Goal: Task Accomplishment & Management: Use online tool/utility

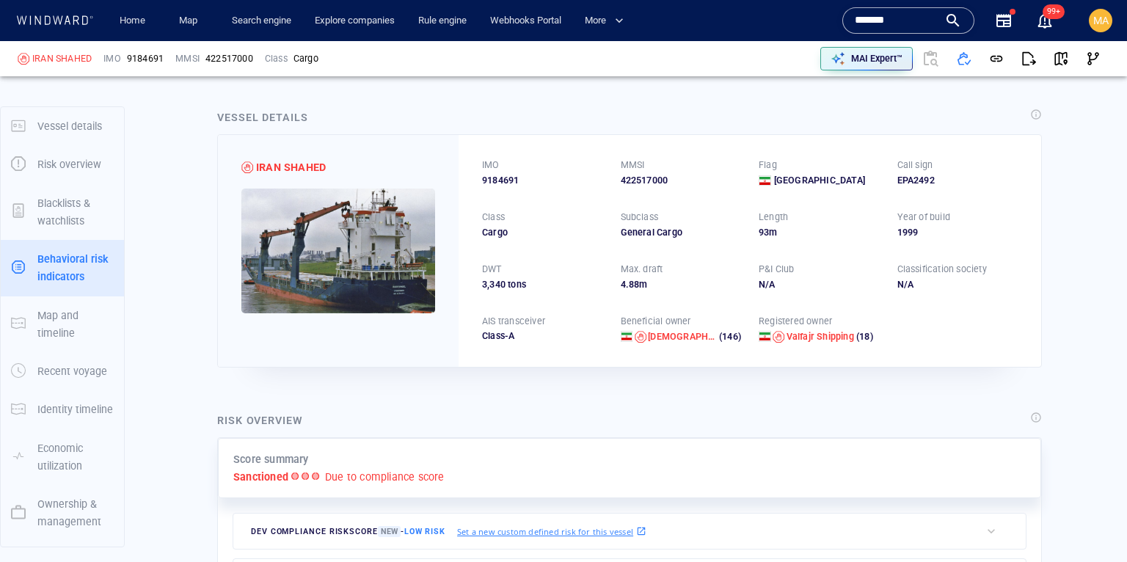
scroll to position [132, 0]
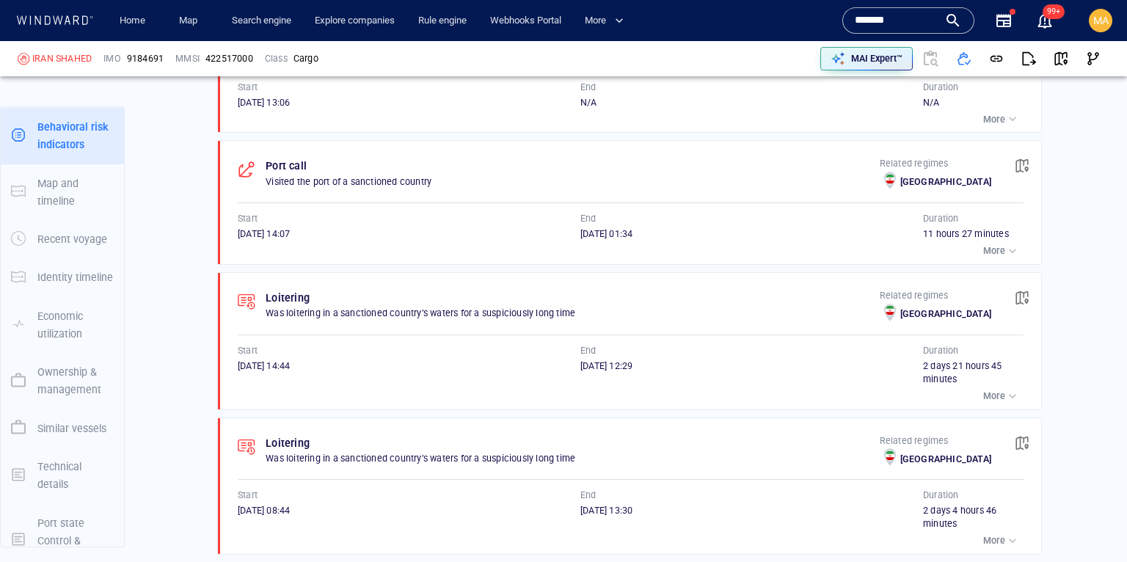
click at [890, 21] on input "*******" at bounding box center [897, 21] width 84 height 22
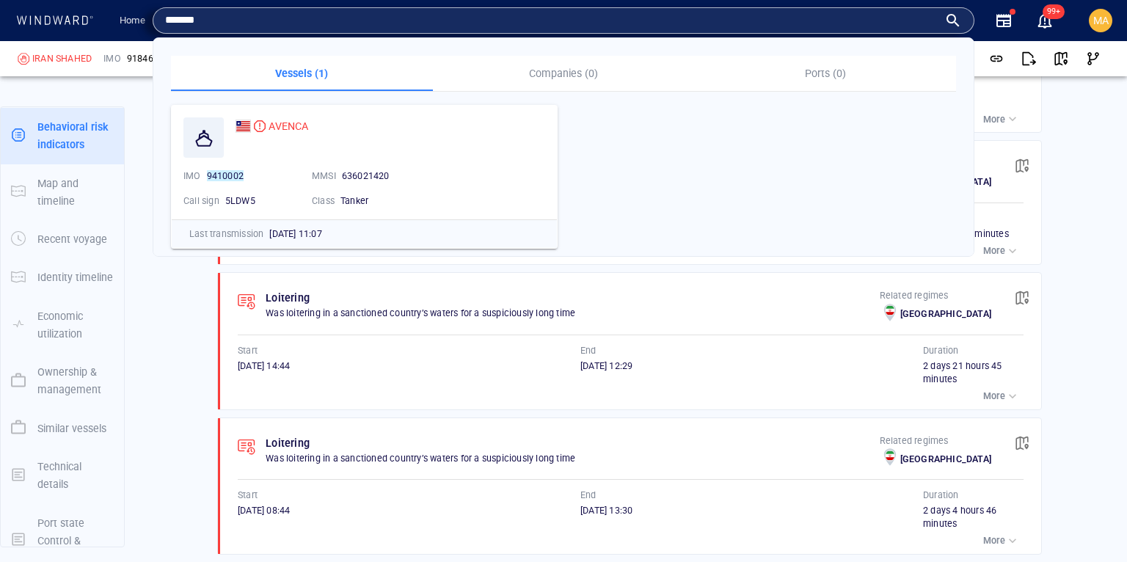
click at [771, 12] on input "*******" at bounding box center [551, 21] width 773 height 22
click at [771, 11] on input "*******" at bounding box center [551, 21] width 773 height 22
paste input "text"
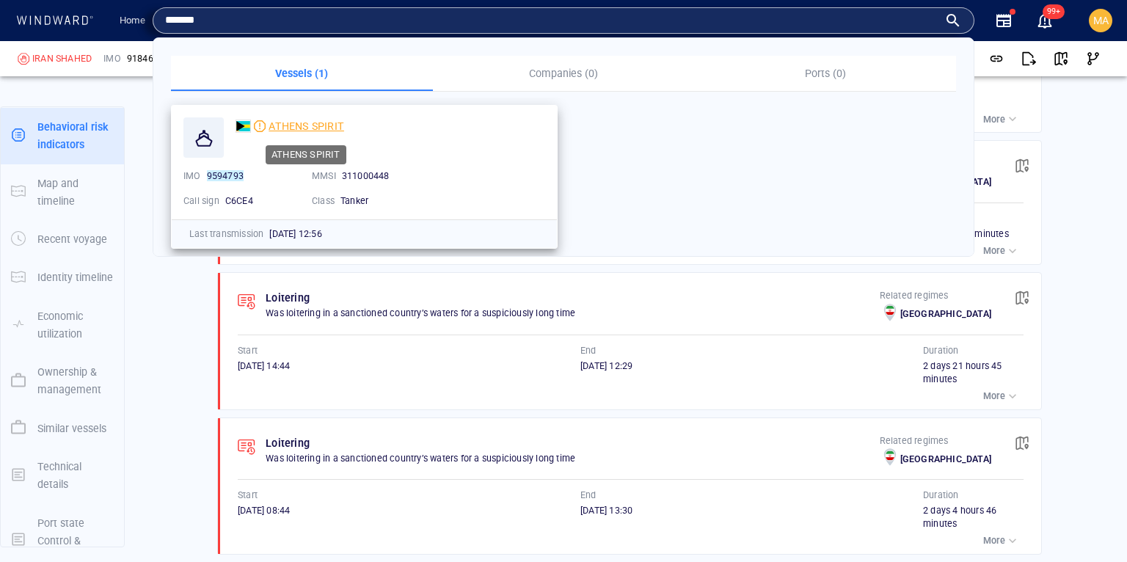
type input "*******"
click at [298, 131] on span "ATHENS SPIRIT" at bounding box center [307, 126] width 76 height 12
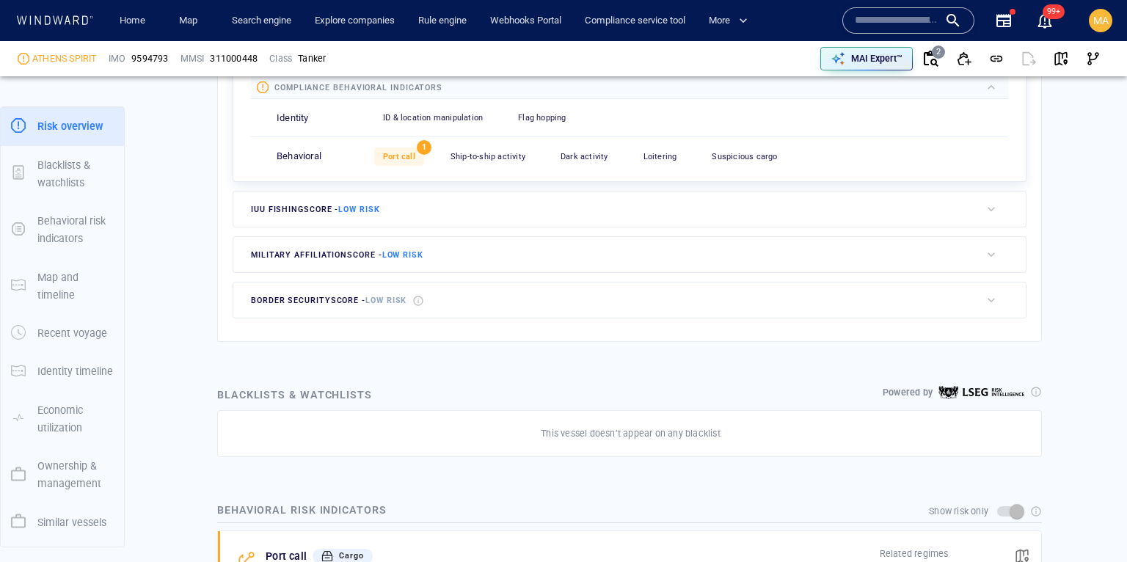
scroll to position [575, 0]
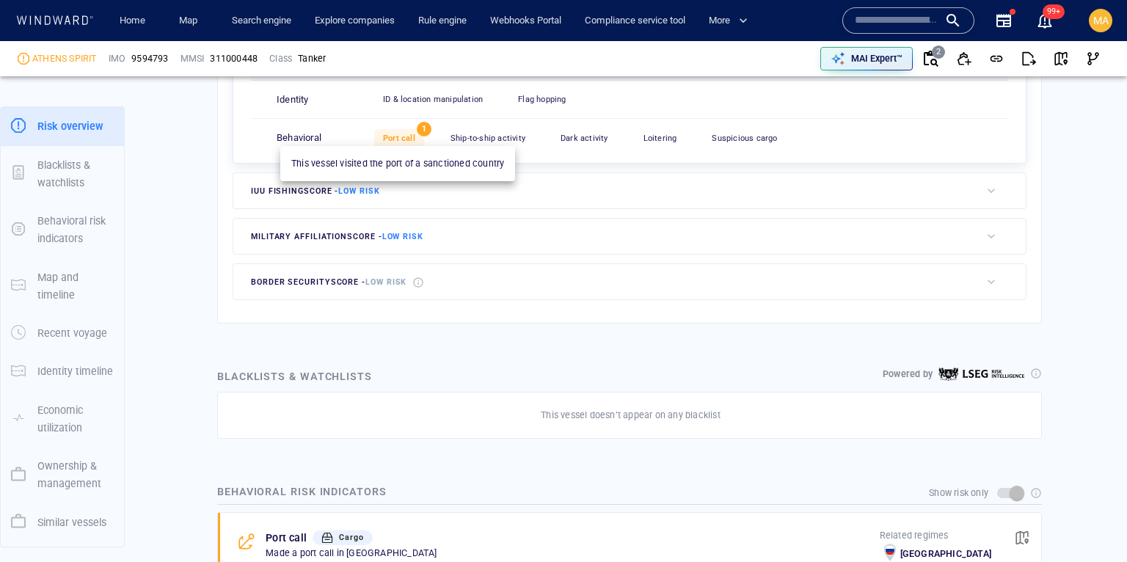
click at [397, 136] on span "Port call" at bounding box center [399, 139] width 32 height 10
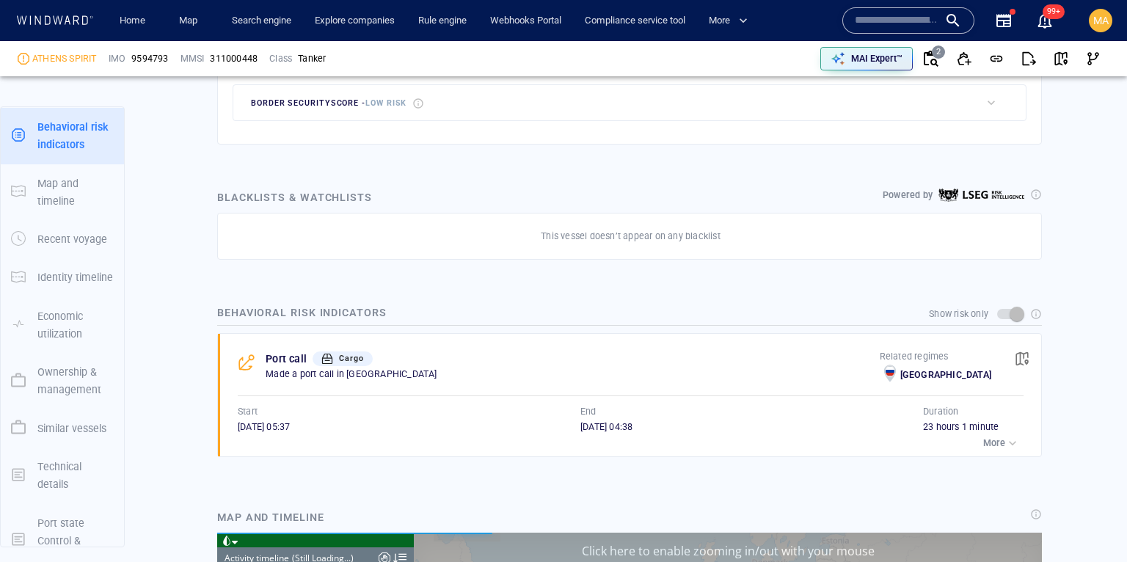
scroll to position [6892, 0]
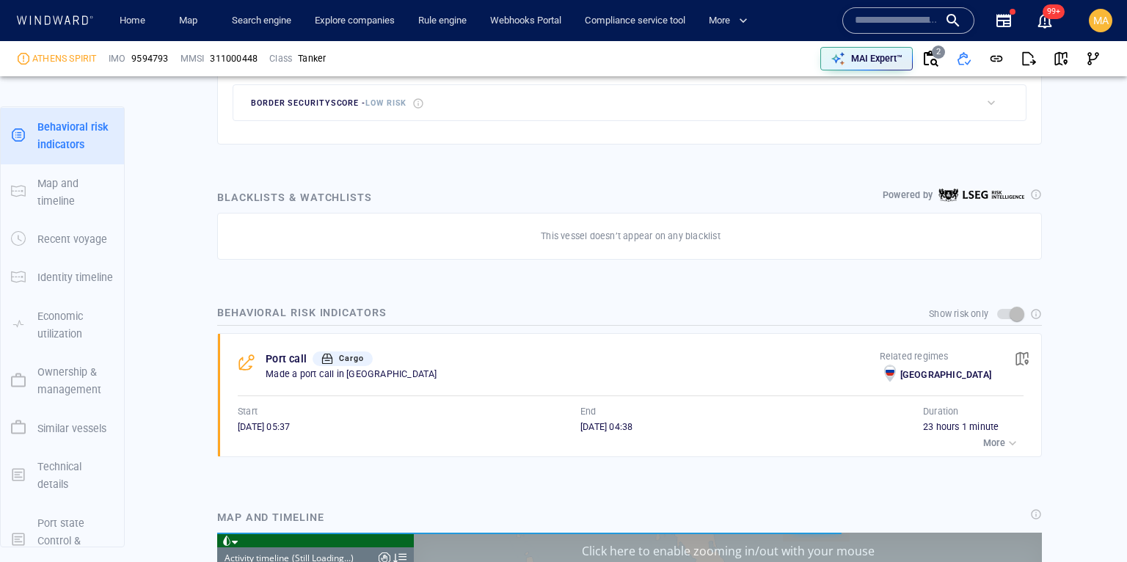
click at [1012, 447] on div "button" at bounding box center [1012, 443] width 15 height 15
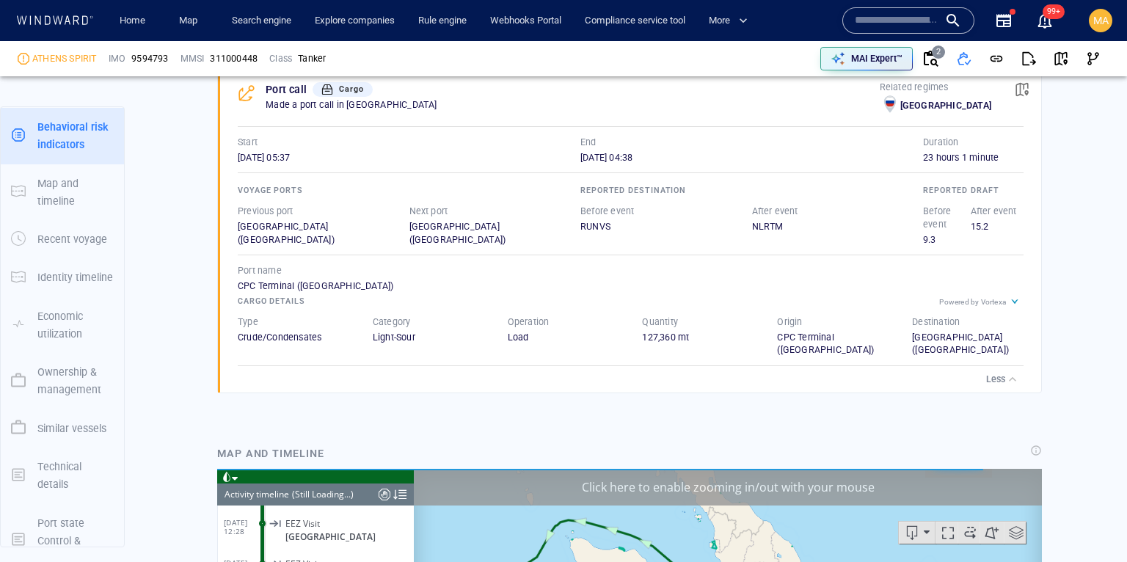
scroll to position [1024, 0]
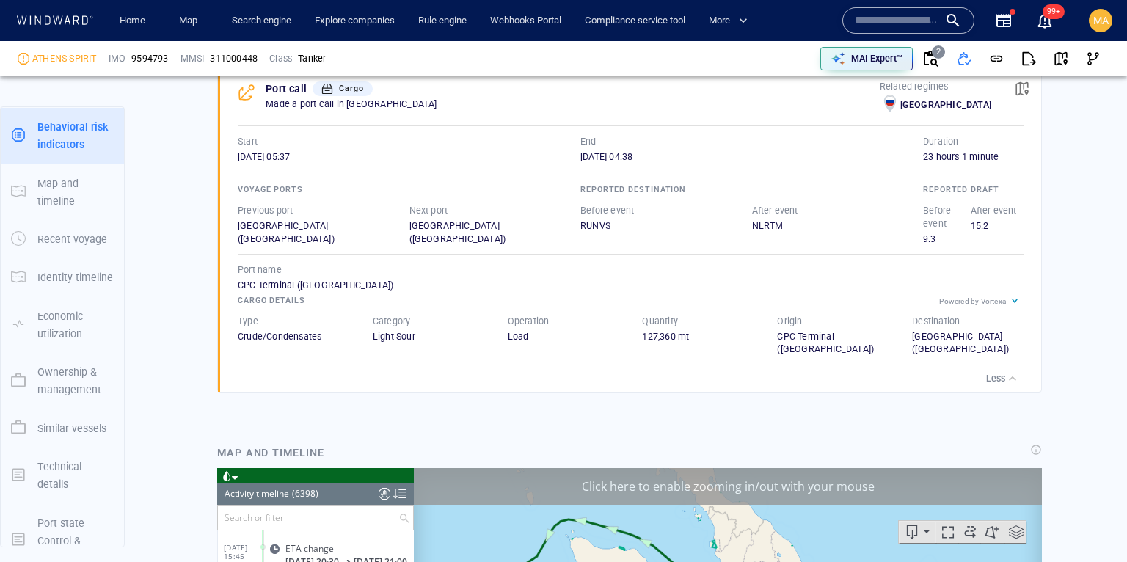
click at [798, 338] on div "CPC Terminal (Russia)" at bounding box center [833, 343] width 112 height 26
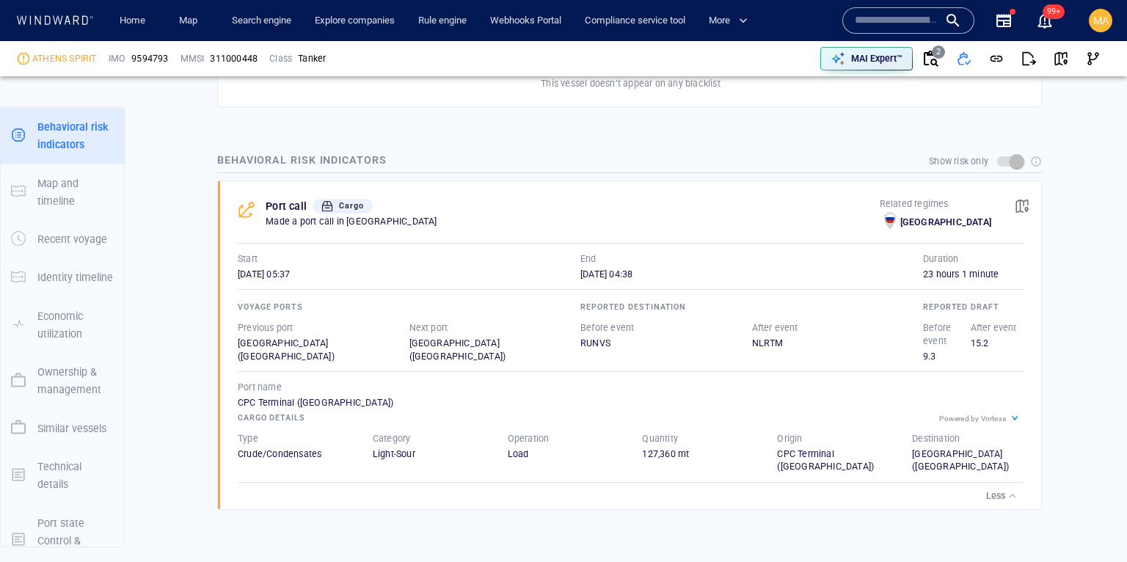
scroll to position [908, 0]
click at [889, 59] on p "MAI Expert™" at bounding box center [876, 58] width 51 height 13
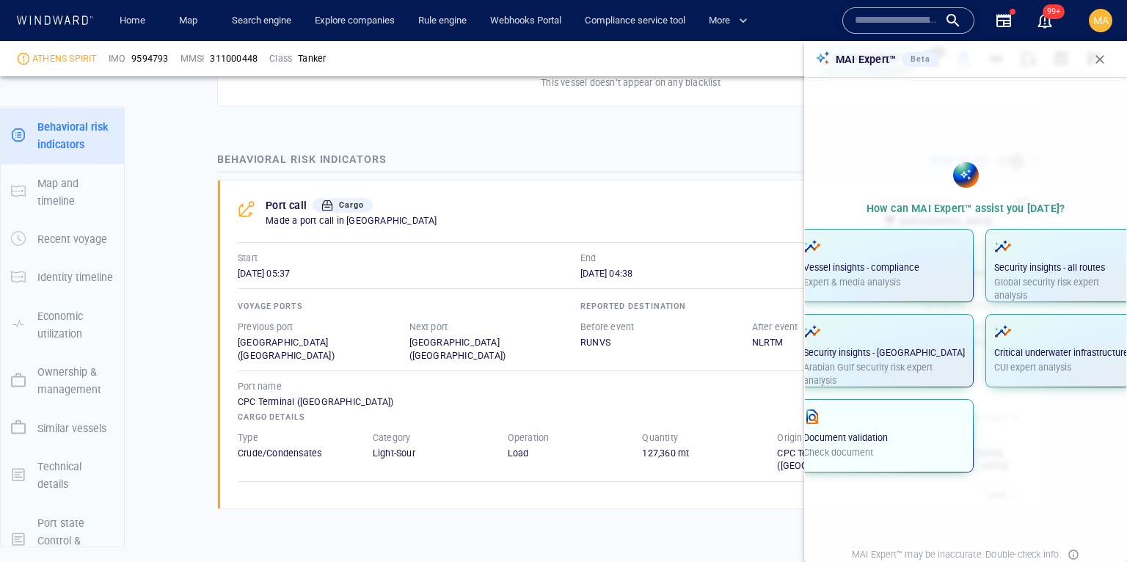
click at [901, 440] on p "Document validation" at bounding box center [884, 437] width 161 height 13
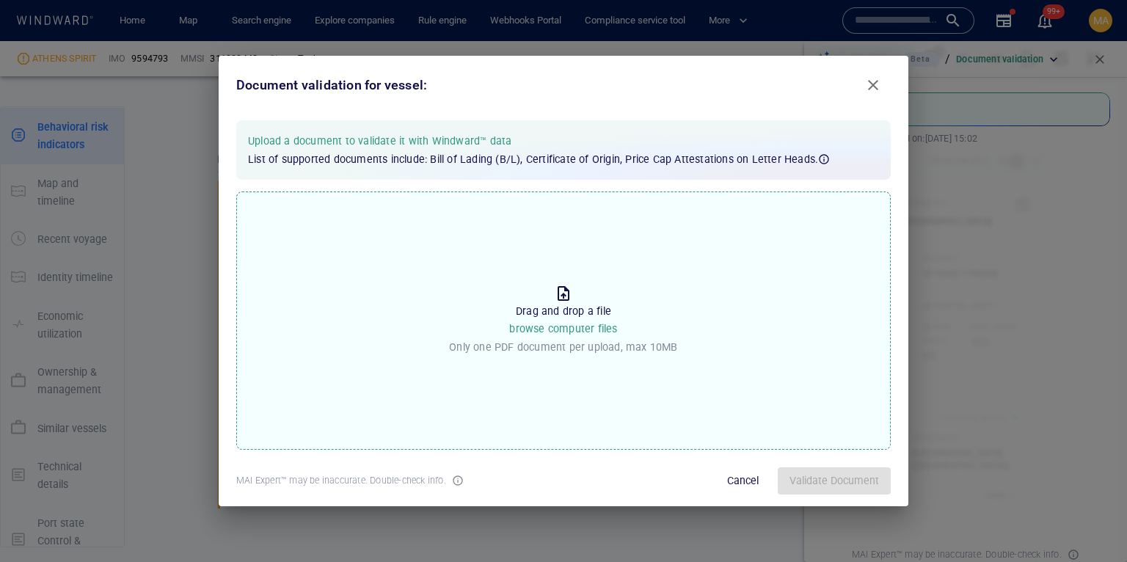
click at [611, 341] on p "Only one PDF document per upload, max 10MB" at bounding box center [563, 347] width 228 height 18
click at [0, 0] on input "Drop the file to proceed Drag and drop a file browse computer files Only one PD…" at bounding box center [0, 0] width 0 height 0
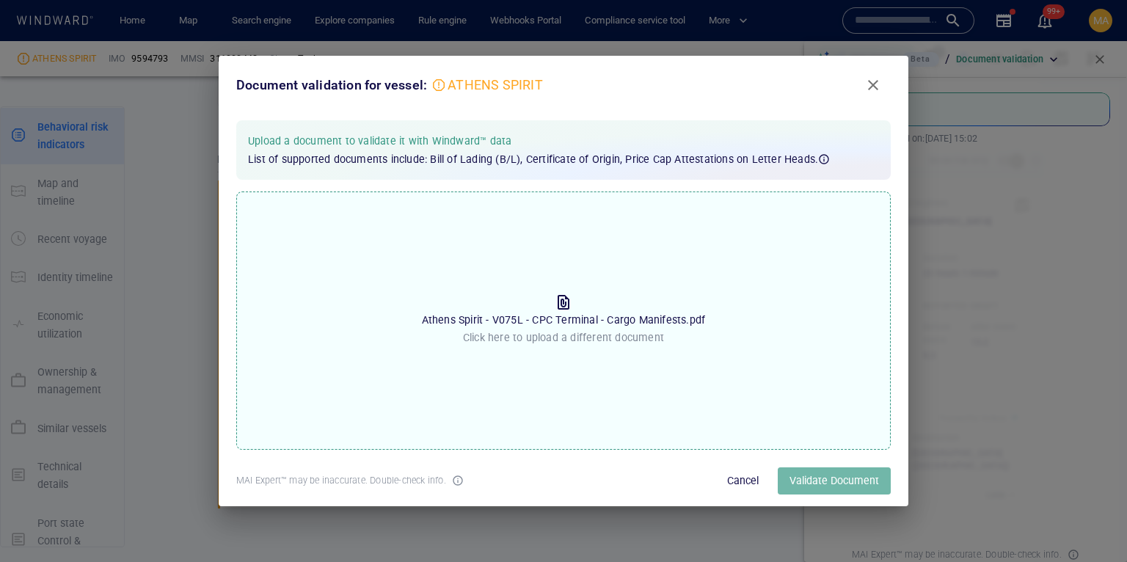
click at [864, 485] on span "Validate Document" at bounding box center [835, 481] width 90 height 18
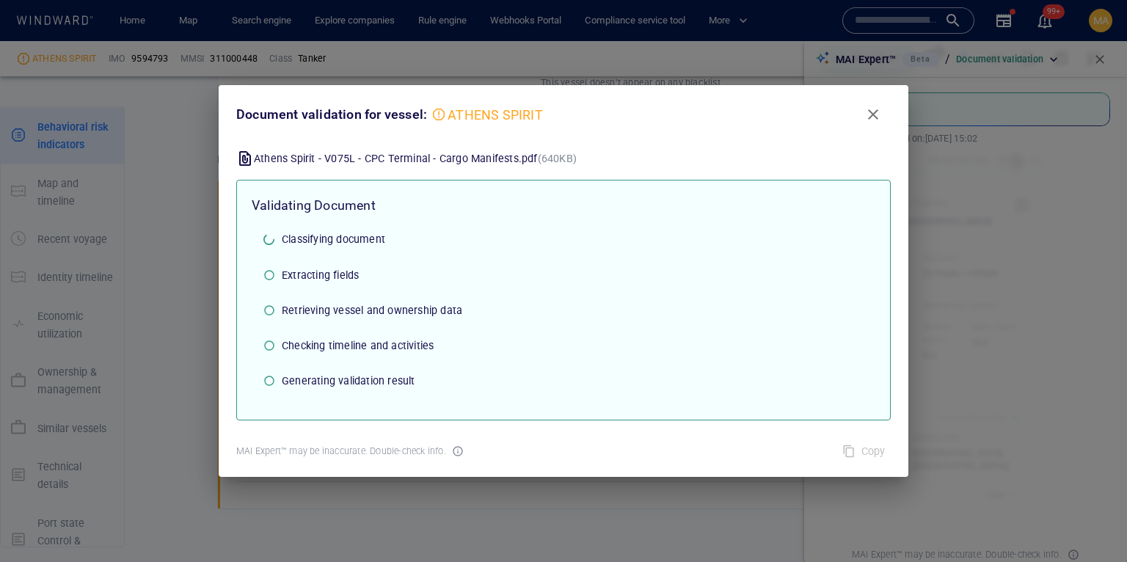
click at [881, 114] on span "Close" at bounding box center [873, 115] width 18 height 18
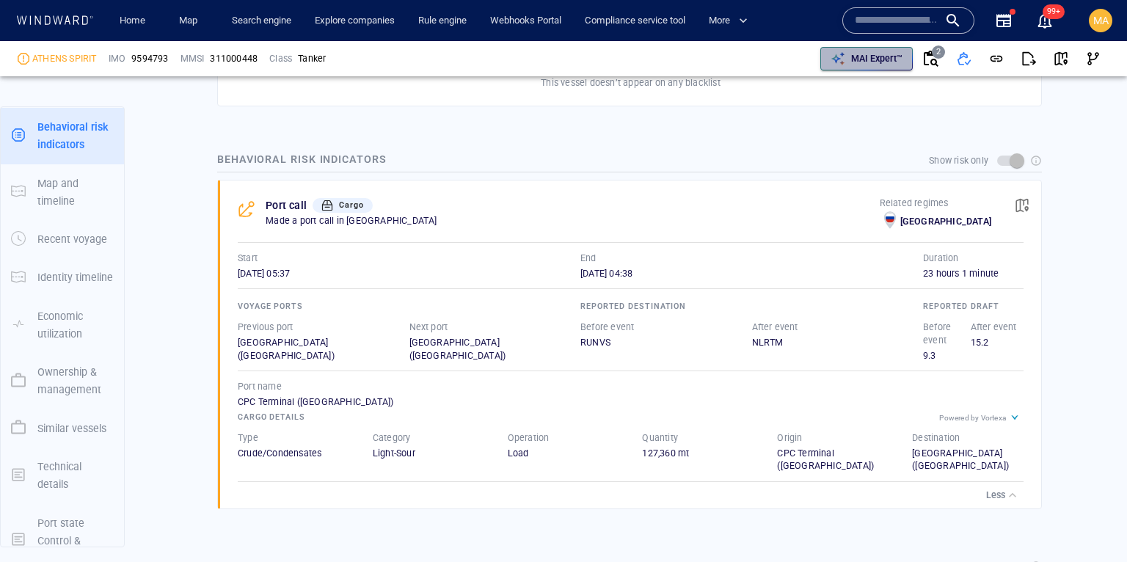
drag, startPoint x: 861, startPoint y: 57, endPoint x: 853, endPoint y: 60, distance: 8.6
click at [861, 57] on p "MAI Expert™" at bounding box center [876, 58] width 51 height 13
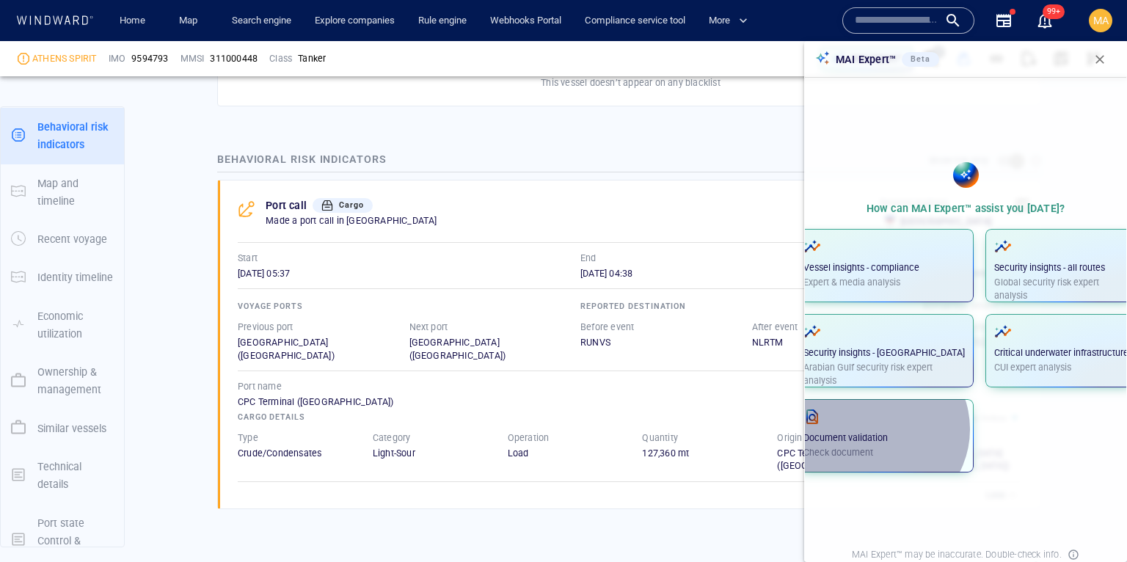
click at [901, 435] on p "Document validation" at bounding box center [884, 437] width 161 height 13
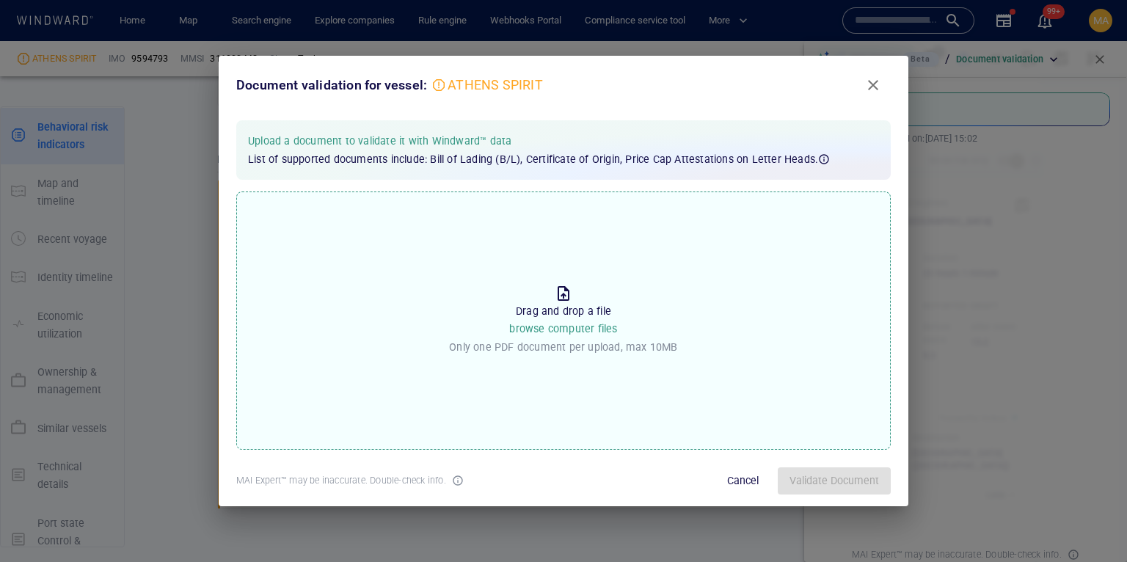
click at [545, 328] on span "browse computer files" at bounding box center [563, 329] width 108 height 12
click at [0, 0] on input "Drop the file to proceed Drag and drop a file browse computer files Only one PD…" at bounding box center [0, 0] width 0 height 0
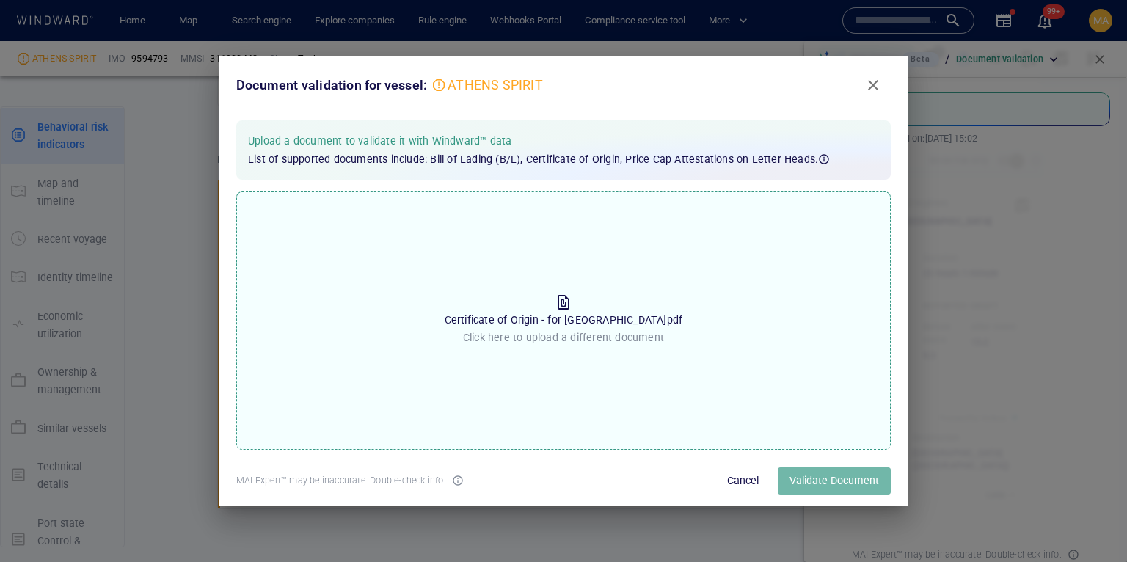
click at [804, 472] on span "Validate Document" at bounding box center [835, 481] width 90 height 18
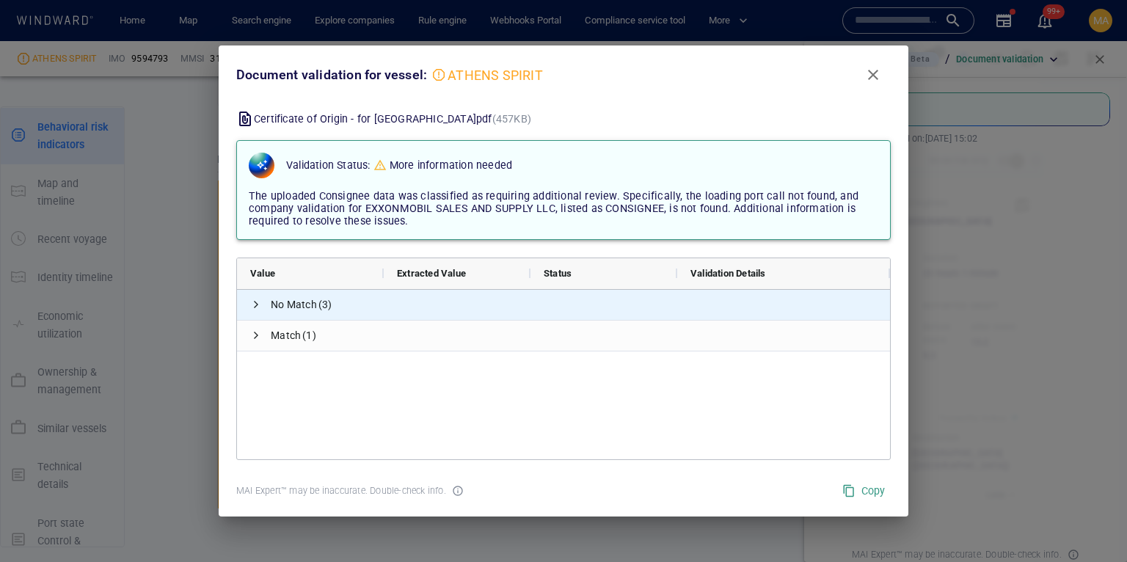
click at [299, 312] on span "No Match" at bounding box center [294, 305] width 46 height 30
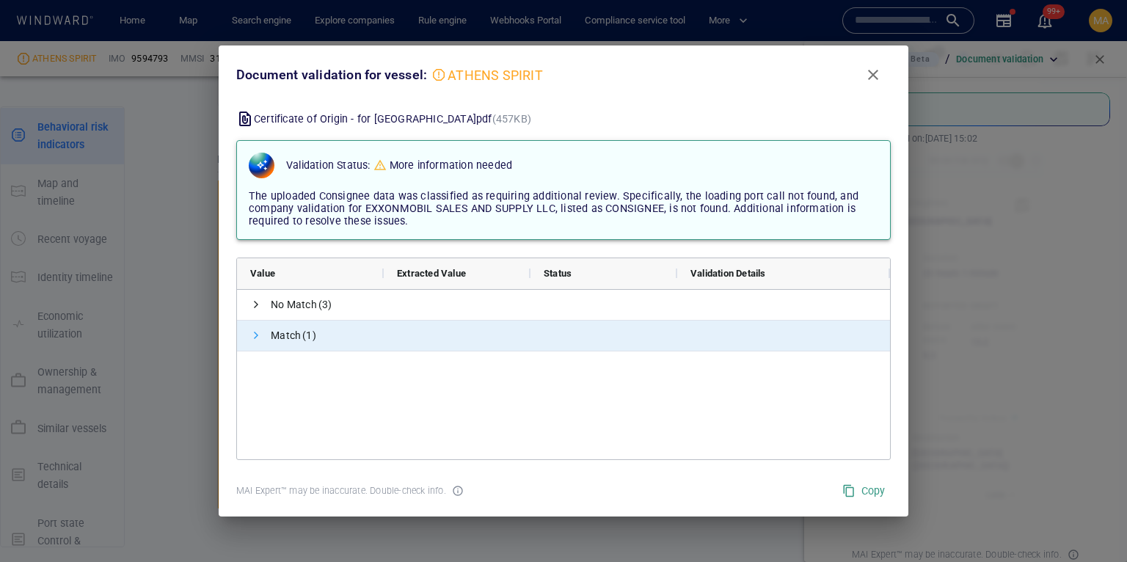
click at [252, 331] on span at bounding box center [256, 335] width 12 height 12
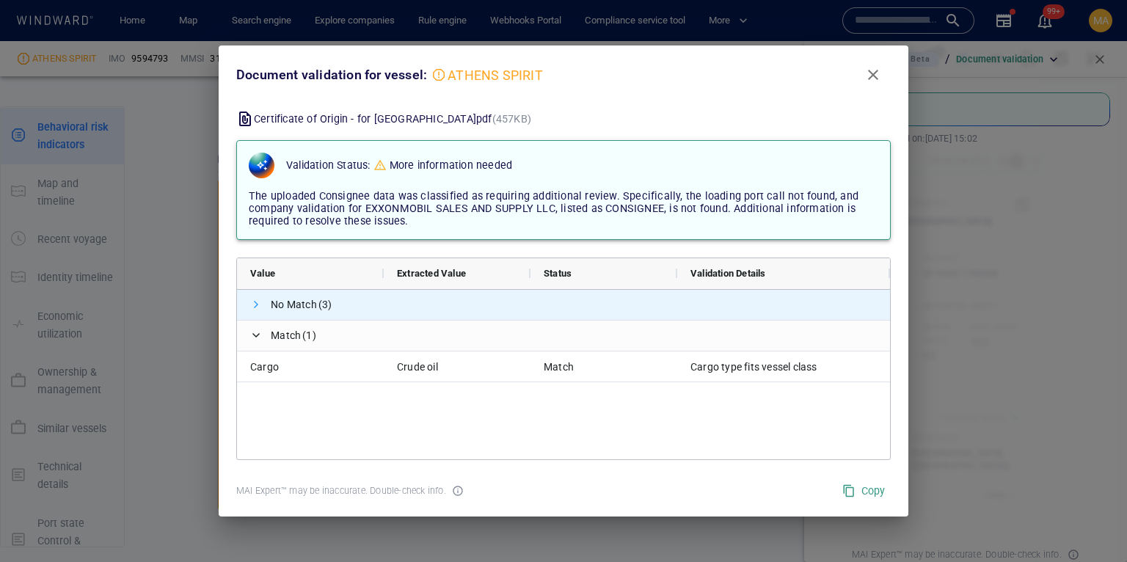
click at [258, 306] on span at bounding box center [256, 305] width 12 height 12
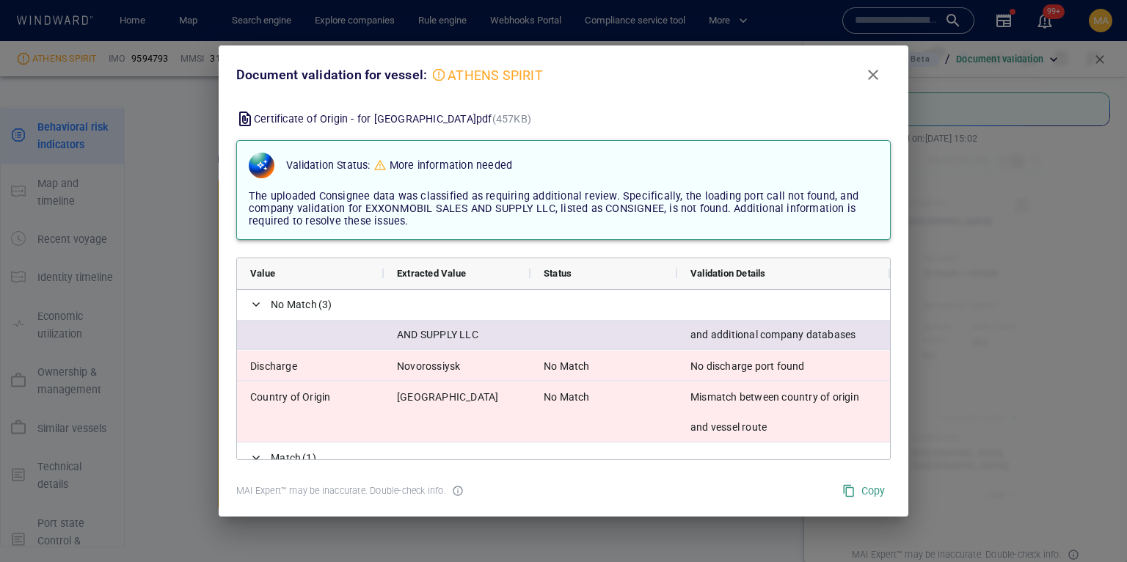
scroll to position [32, 0]
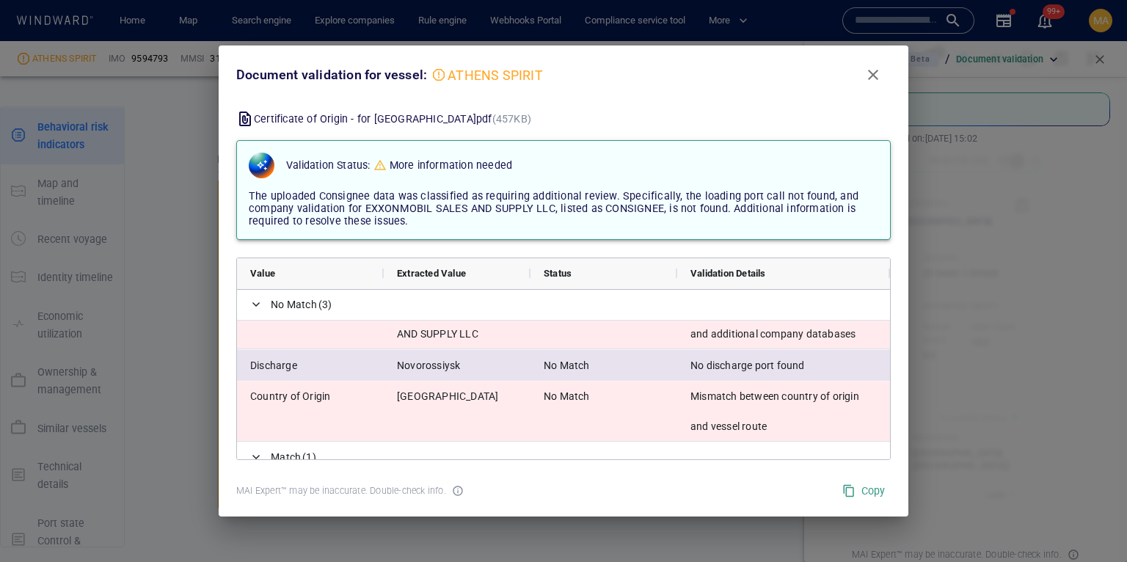
click at [474, 363] on span "Novorossiysk" at bounding box center [457, 365] width 120 height 30
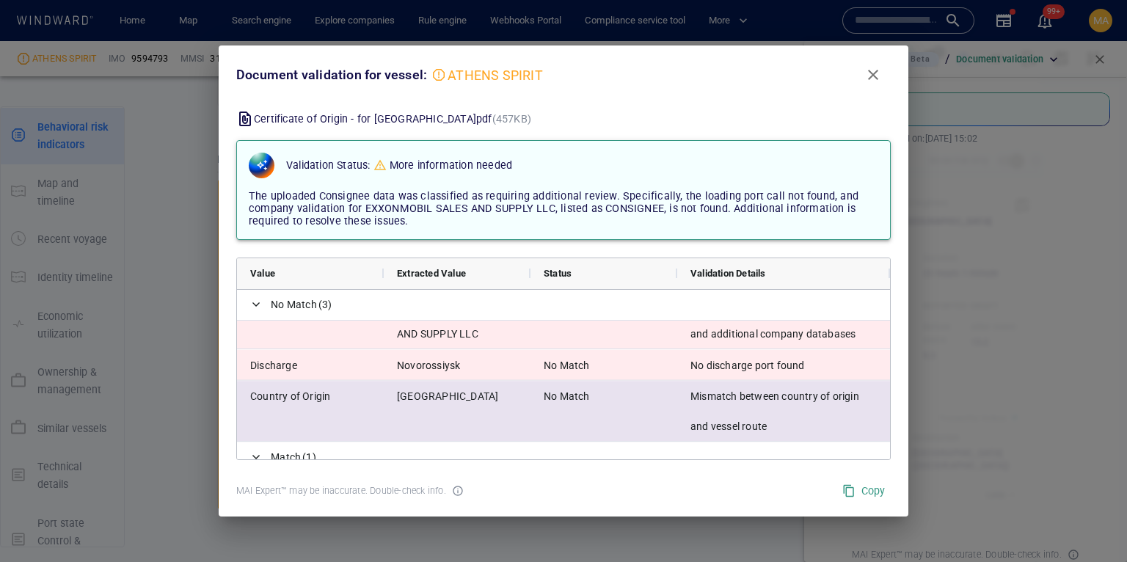
click at [654, 400] on span "No Match" at bounding box center [604, 397] width 120 height 30
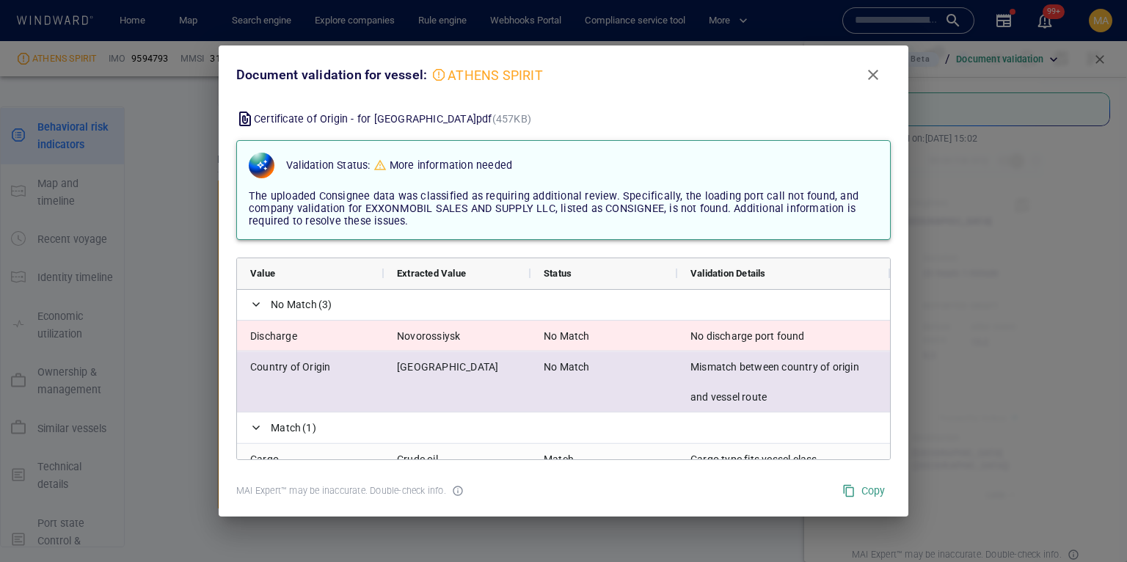
scroll to position [68, 0]
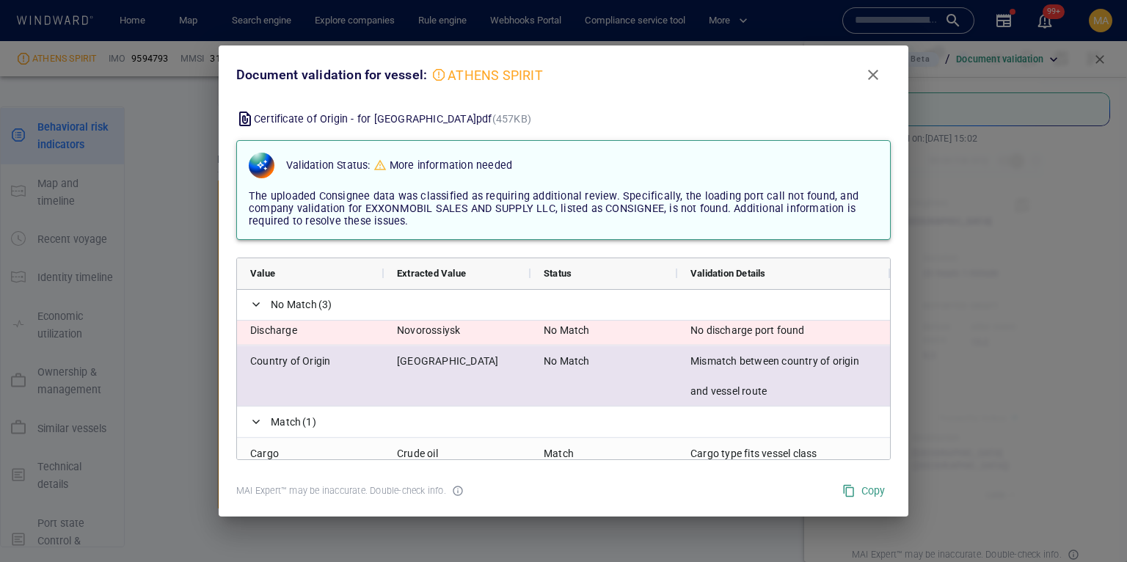
drag, startPoint x: 441, startPoint y: 368, endPoint x: 459, endPoint y: 369, distance: 17.7
click at [441, 368] on span "Kazakhstan" at bounding box center [457, 361] width 120 height 30
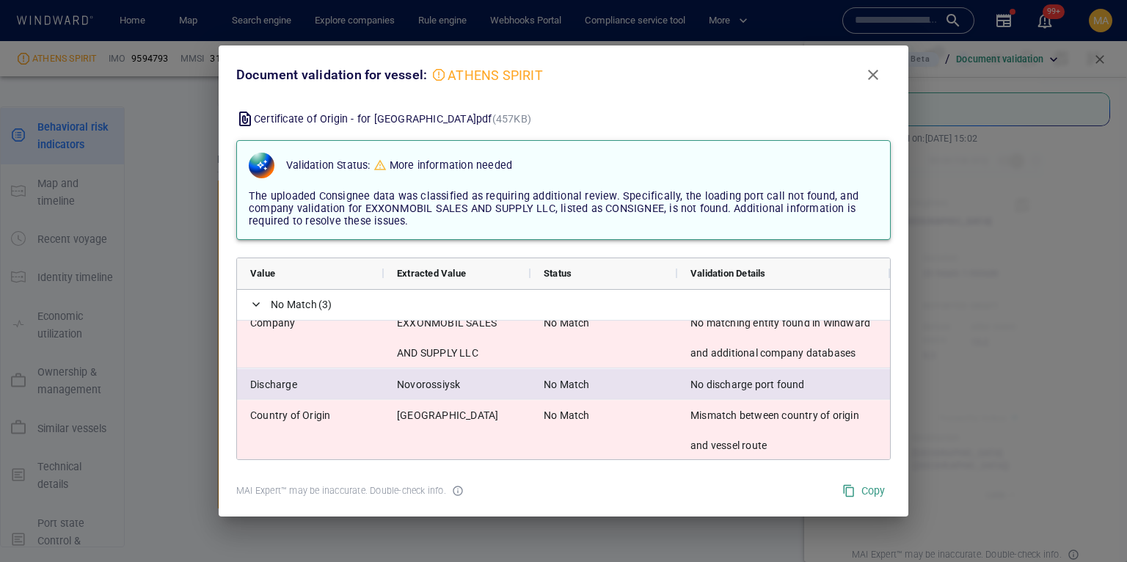
scroll to position [8, 0]
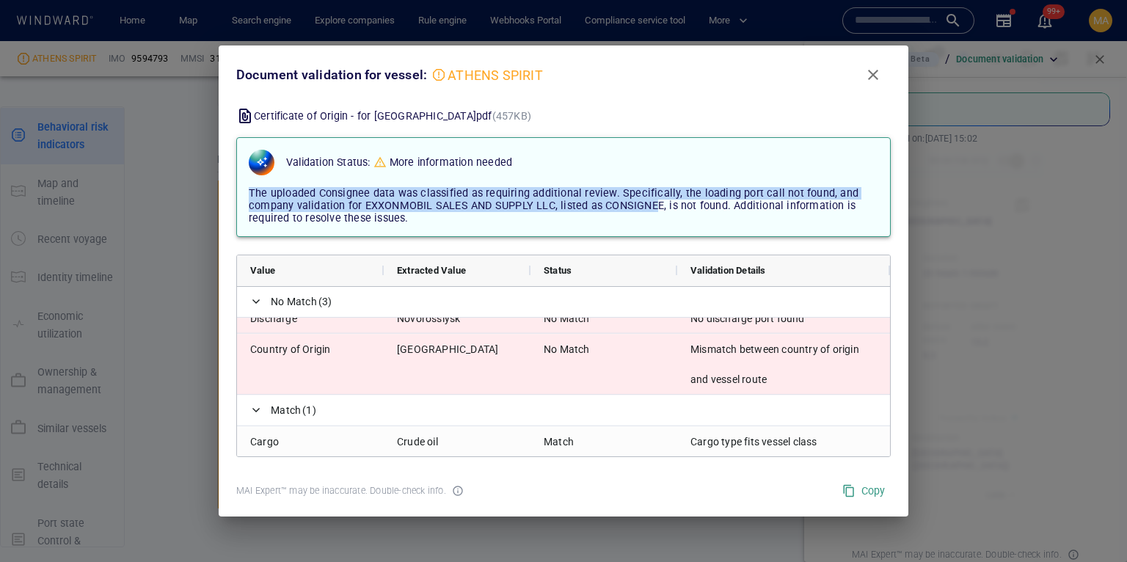
drag, startPoint x: 251, startPoint y: 192, endPoint x: 649, endPoint y: 201, distance: 398.6
click at [649, 201] on span "The uploaded Consignee data was classified as requiring additional review. Spec…" at bounding box center [554, 205] width 610 height 37
click at [880, 76] on span "Close" at bounding box center [873, 75] width 18 height 18
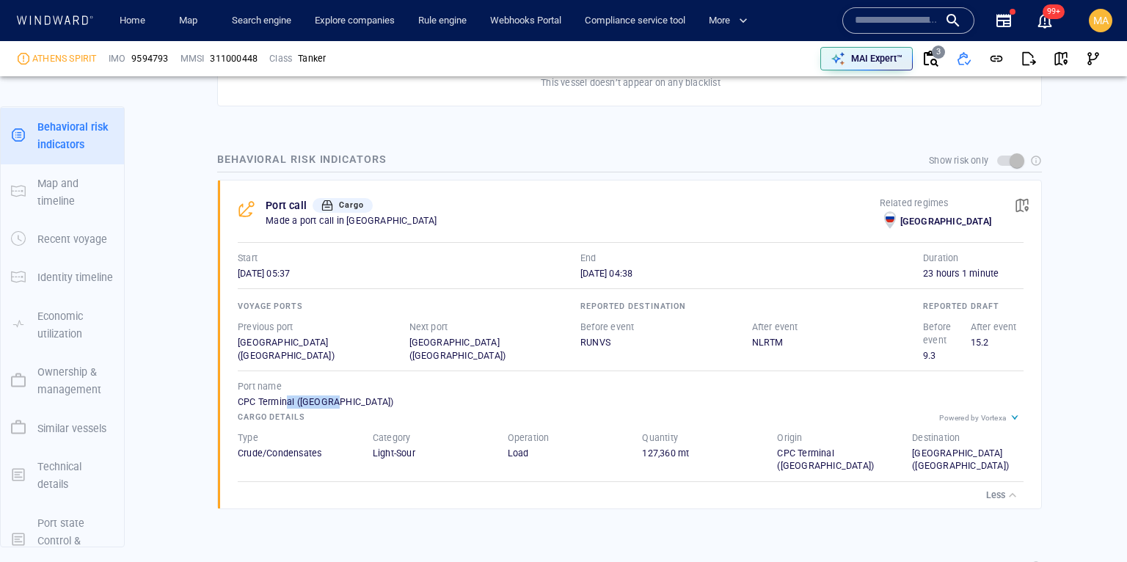
drag, startPoint x: 285, startPoint y: 399, endPoint x: 356, endPoint y: 399, distance: 71.2
click at [356, 399] on div "CPC Terminal (Russia)" at bounding box center [631, 402] width 786 height 13
click at [356, 399] on div "CPC Terminal (Russia)" at bounding box center [631, 399] width 786 height 13
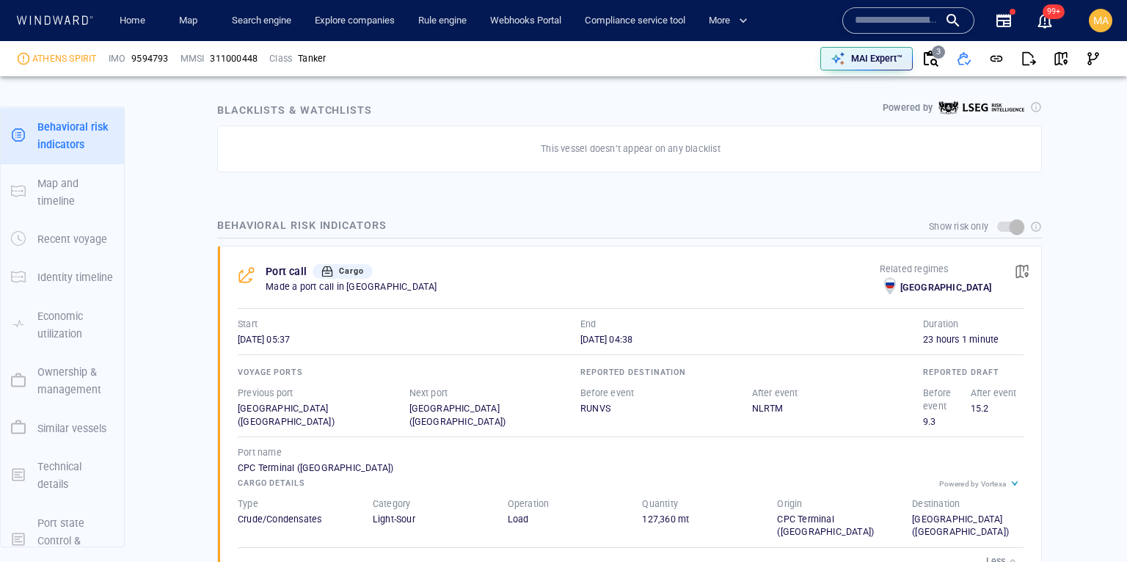
scroll to position [867, 0]
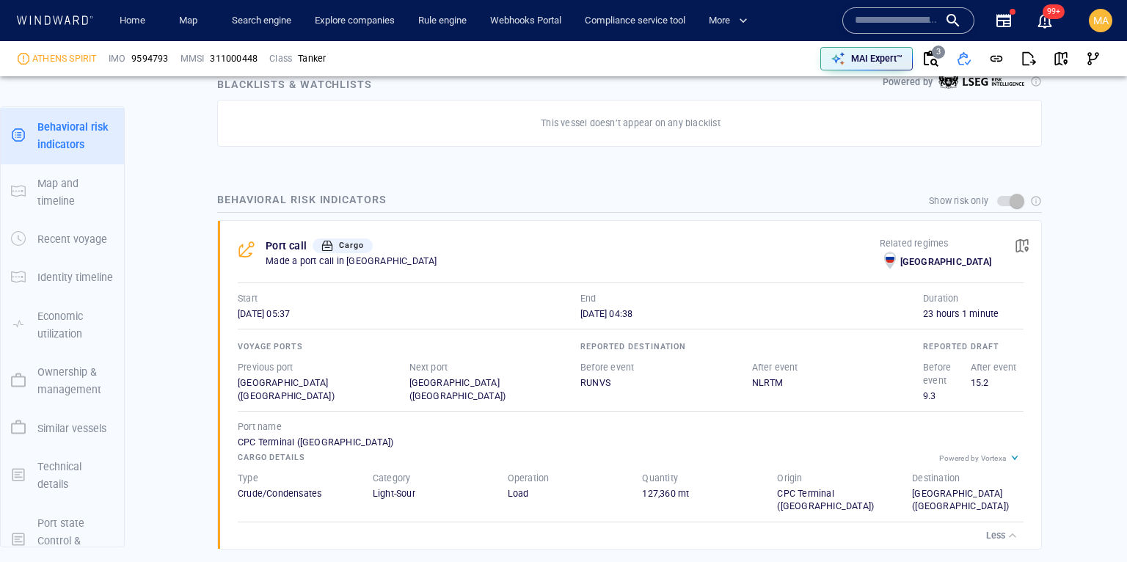
click at [354, 242] on span "Cargo" at bounding box center [351, 246] width 25 height 10
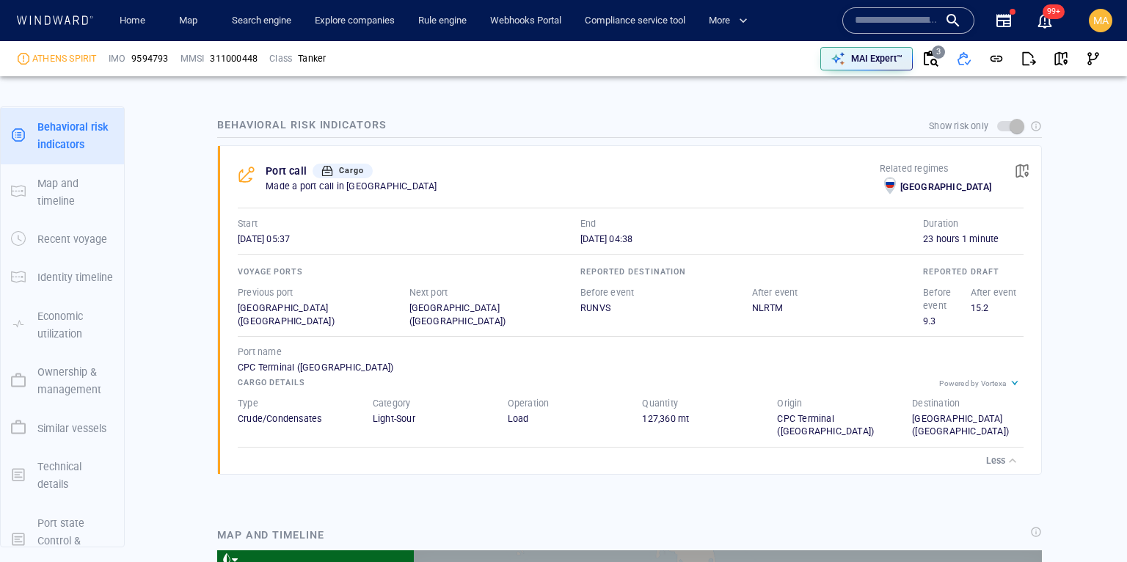
scroll to position [955, 0]
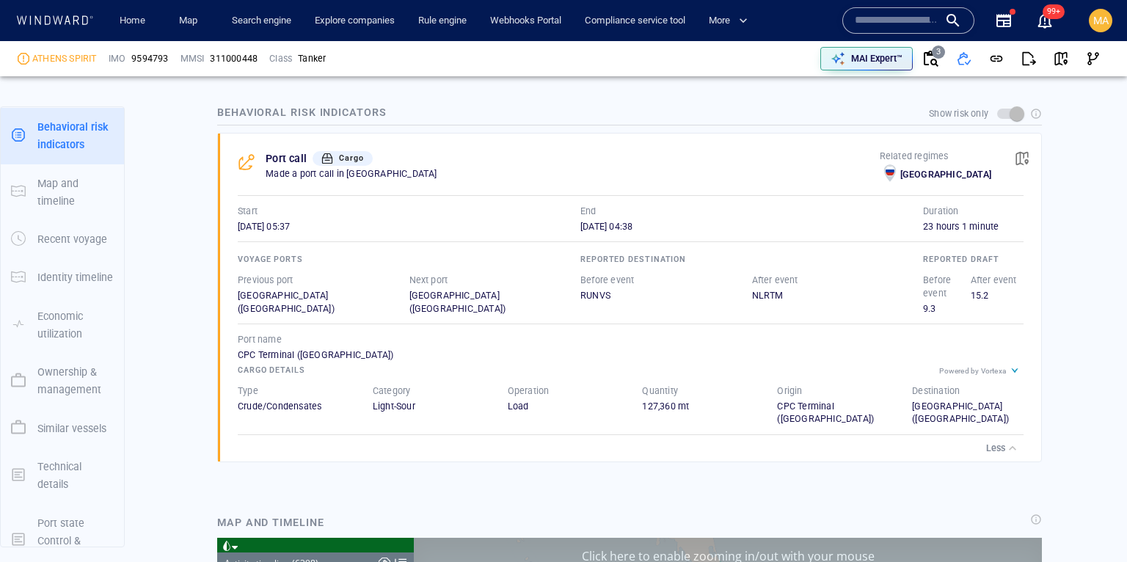
drag, startPoint x: 334, startPoint y: 152, endPoint x: 446, endPoint y: 211, distance: 126.7
click at [334, 152] on div at bounding box center [327, 159] width 18 height 18
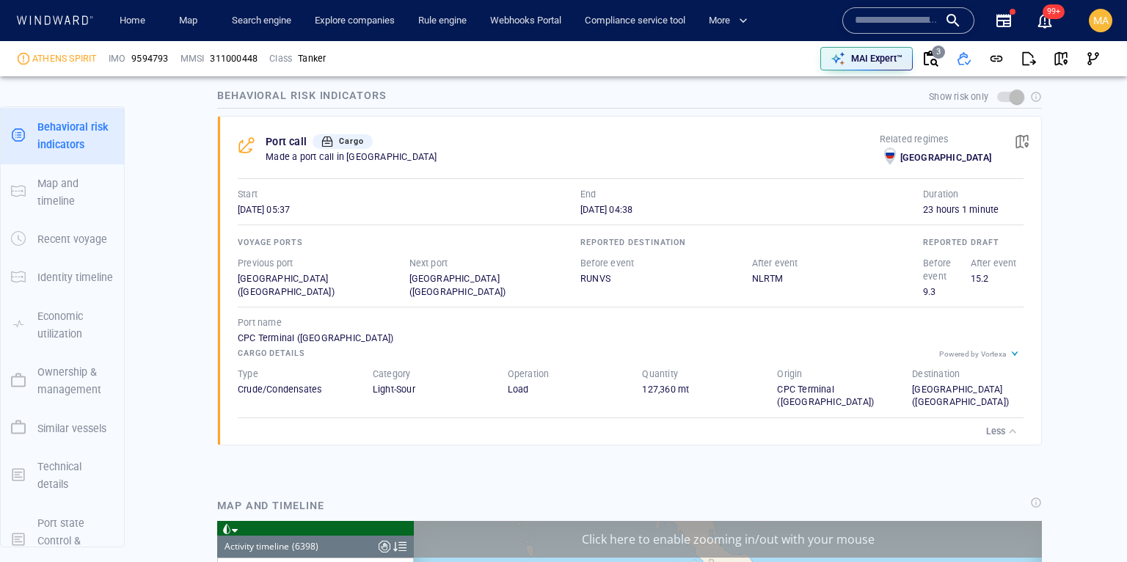
scroll to position [972, 0]
click at [974, 349] on div "Powered by Vortexa" at bounding box center [972, 353] width 67 height 8
click at [1018, 352] on icon at bounding box center [1015, 353] width 18 height 18
click at [1013, 351] on icon at bounding box center [1014, 353] width 7 height 5
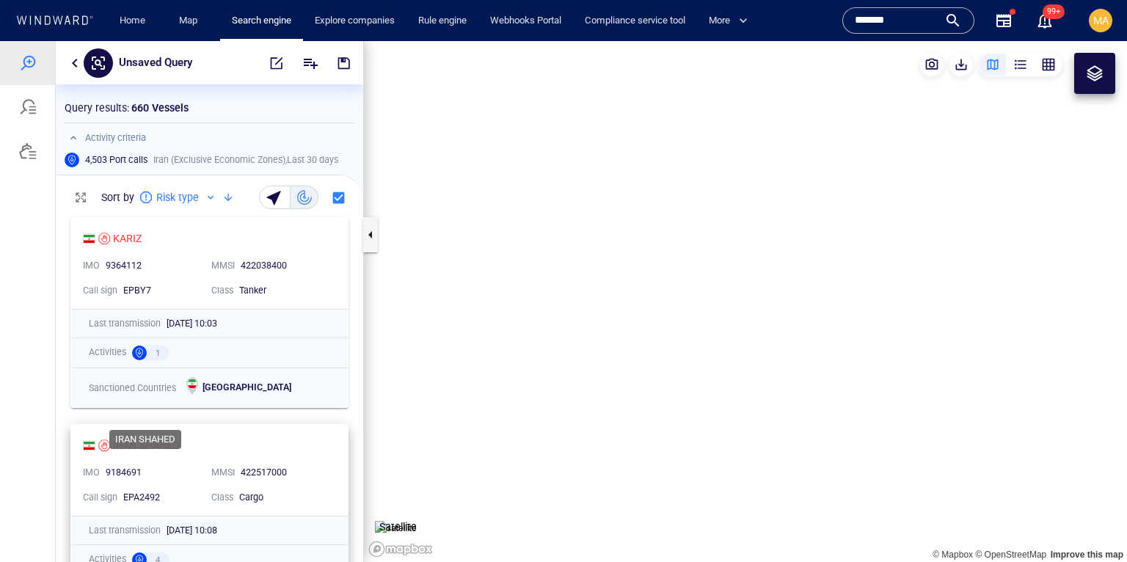
scroll to position [352, 307]
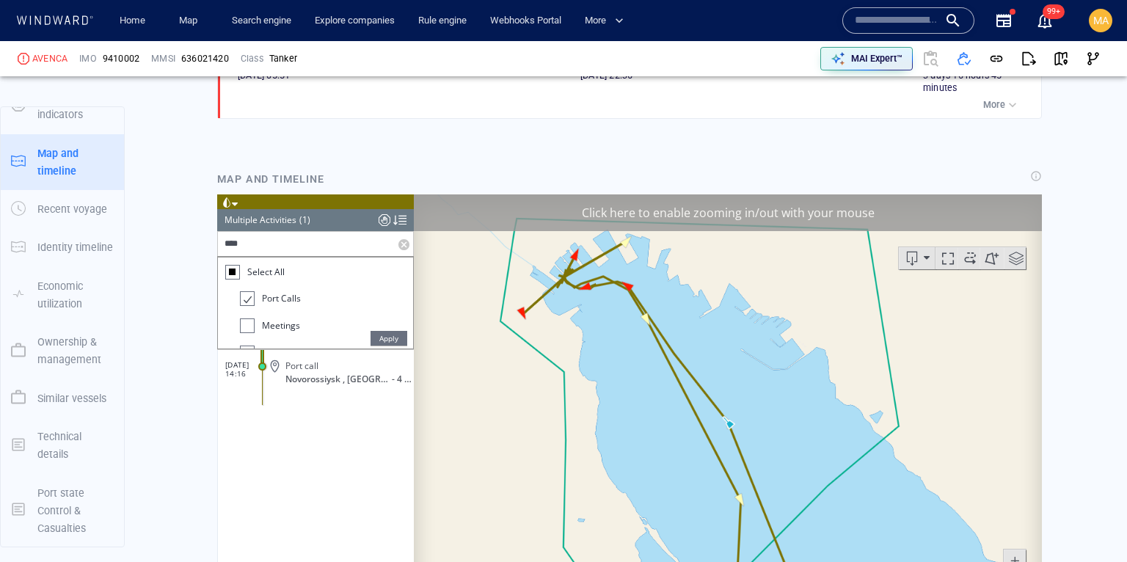
scroll to position [1120, 0]
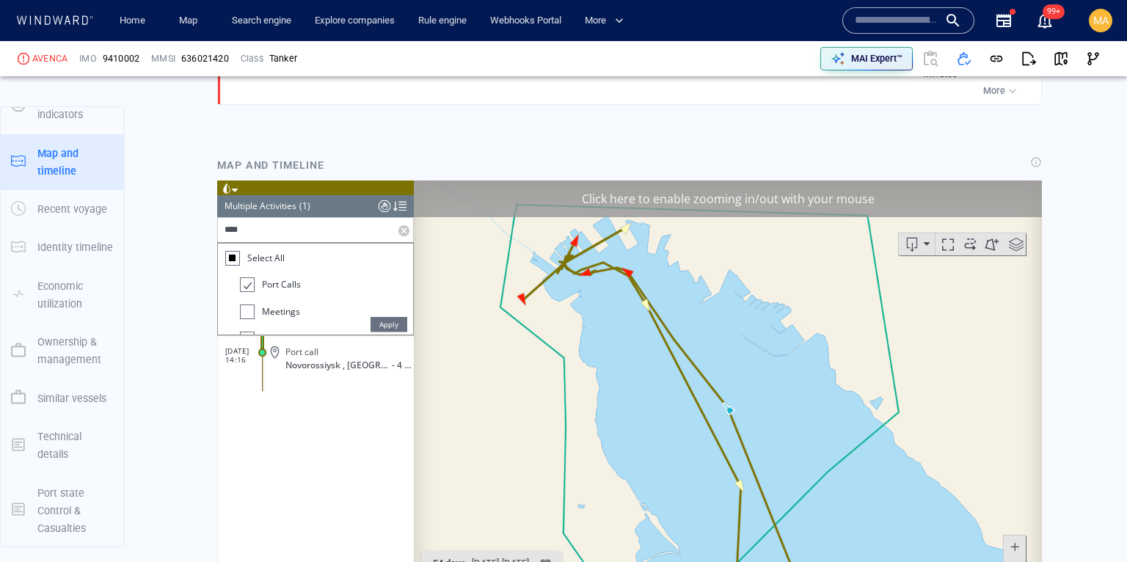
click at [343, 146] on div "Map and timeline" at bounding box center [629, 396] width 848 height 502
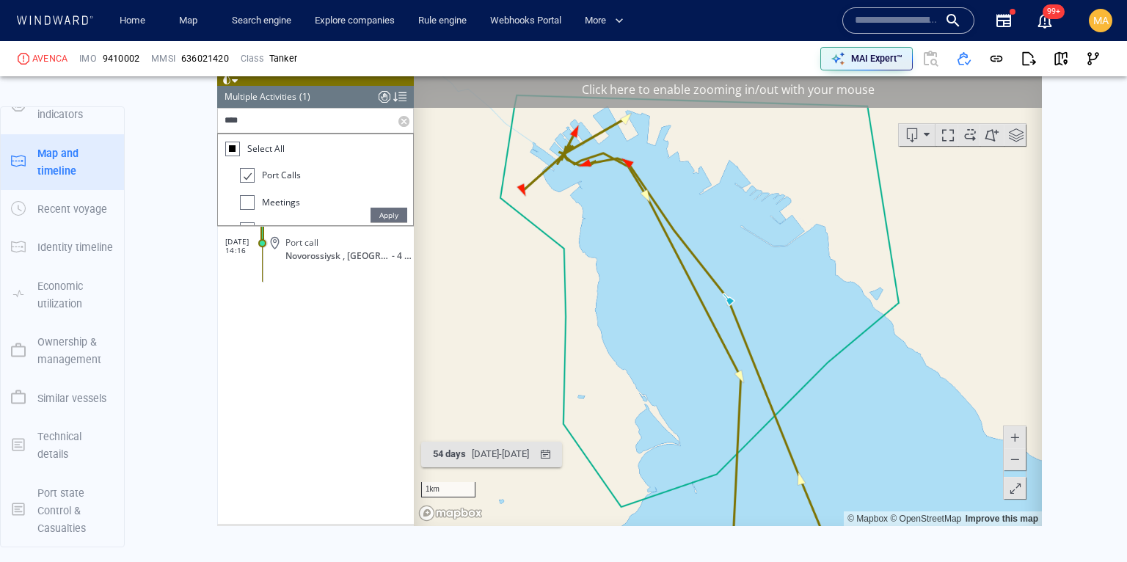
scroll to position [1225, 0]
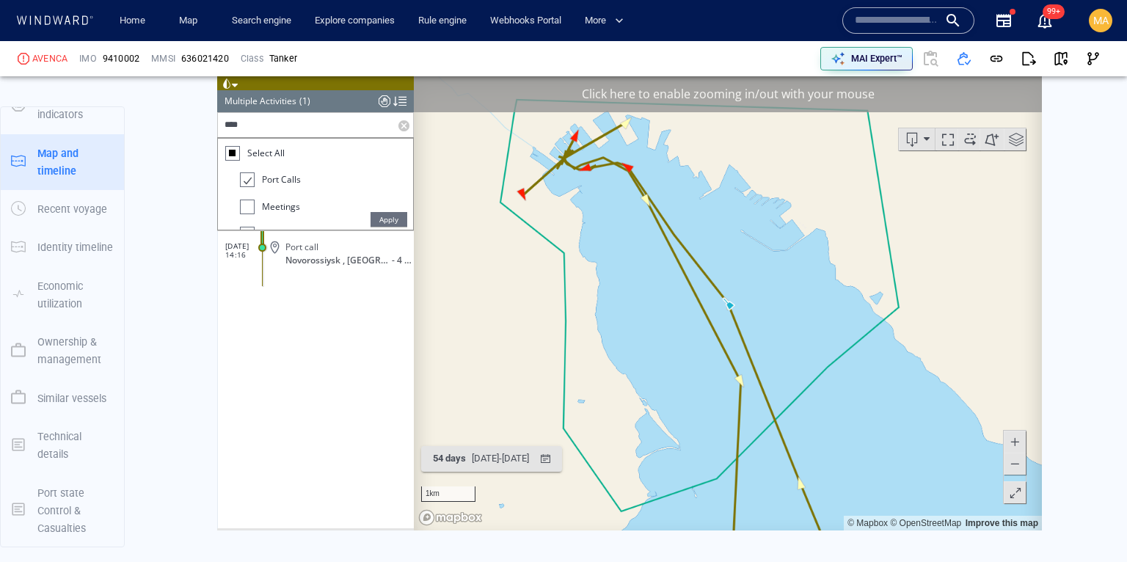
click at [403, 125] on label at bounding box center [405, 124] width 15 height 24
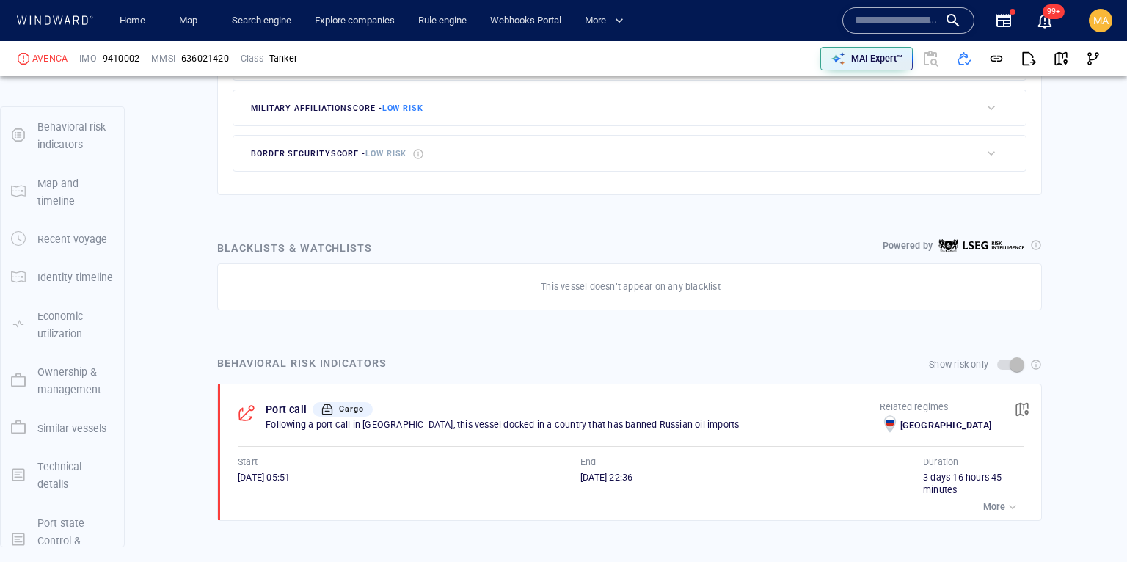
scroll to position [76, 0]
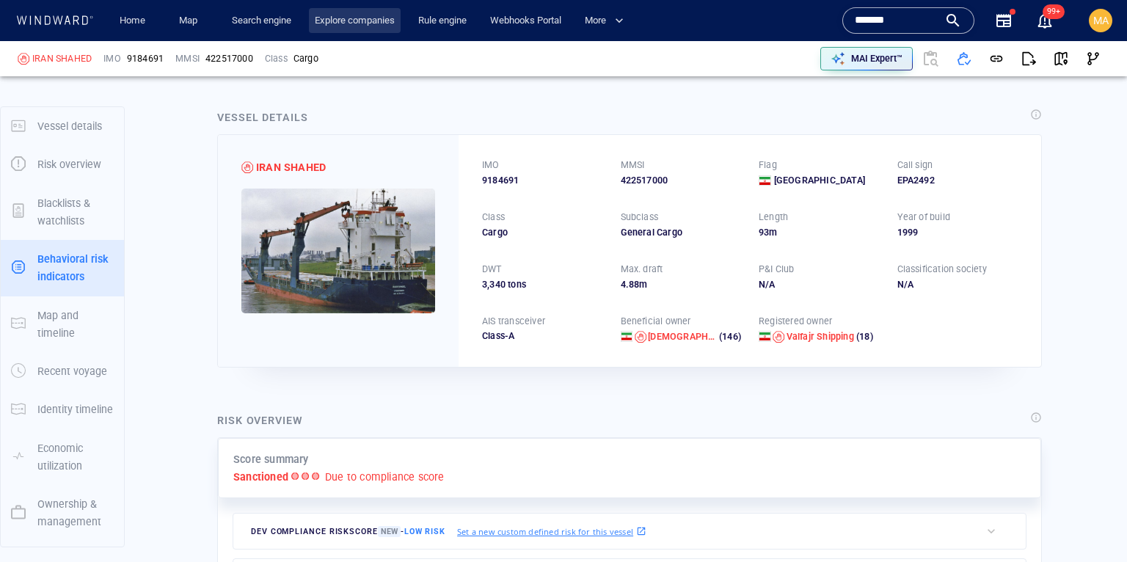
scroll to position [132, 0]
